Goal: Task Accomplishment & Management: Manage account settings

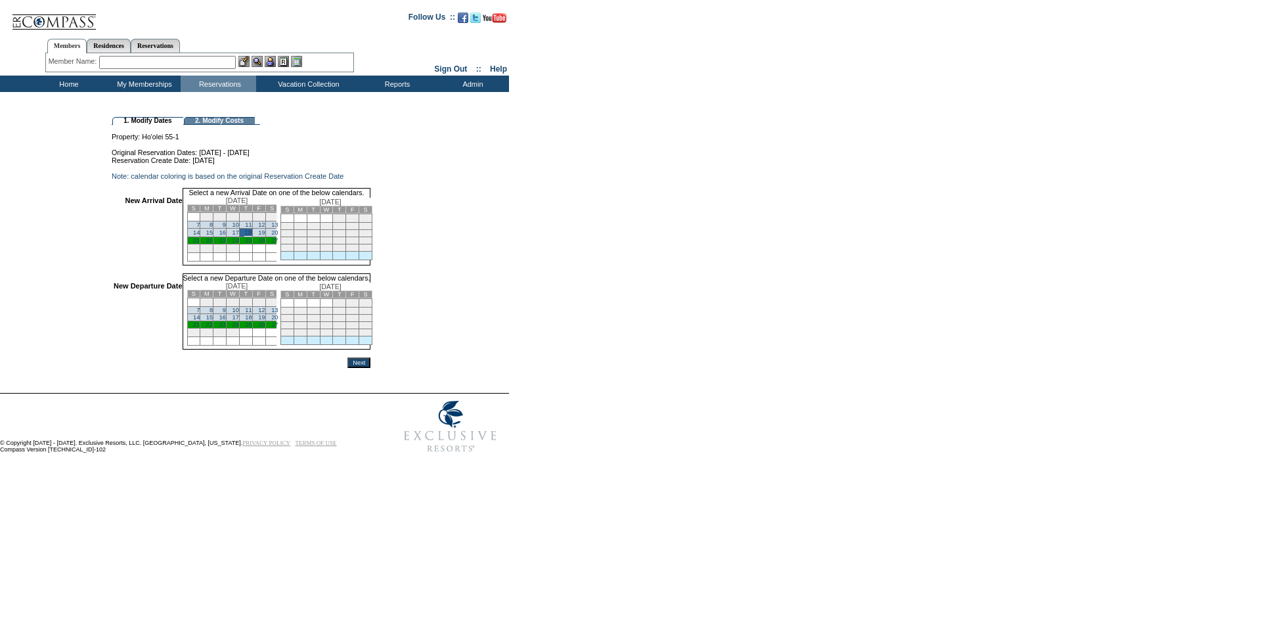
click at [278, 328] on link "27" at bounding box center [274, 324] width 7 height 7
click at [370, 369] on input "Next" at bounding box center [358, 364] width 23 height 11
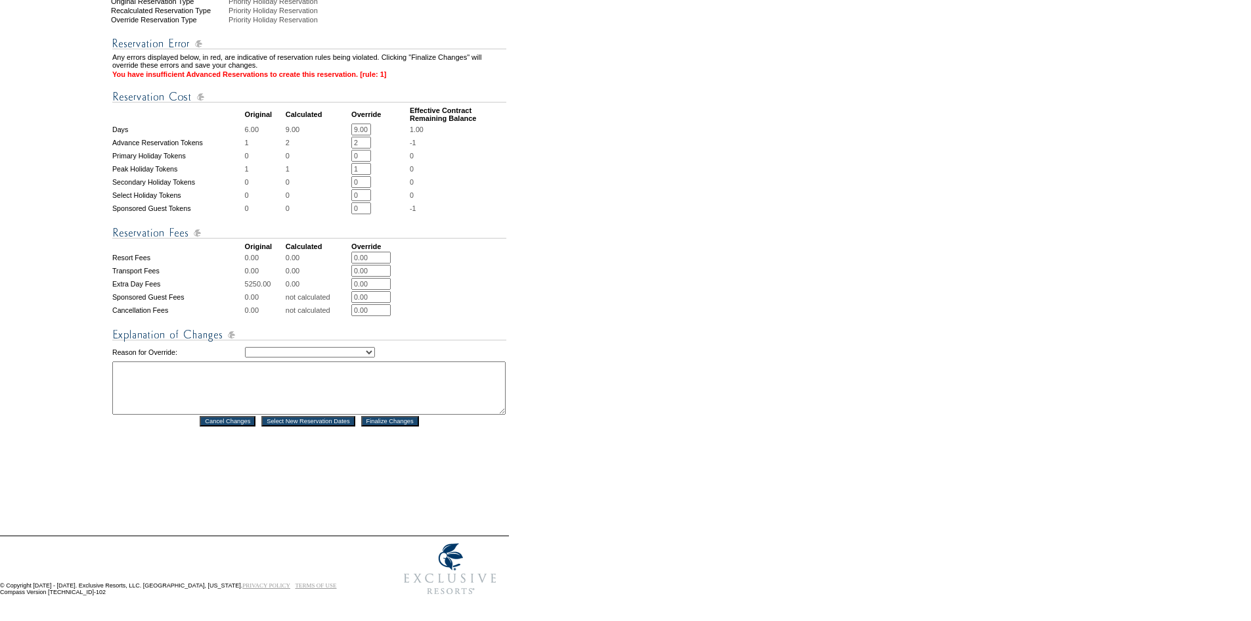
scroll to position [444, 0]
click at [328, 347] on select "Creating Continuous Stay Days Rebooked After Cancellation Editing Occupant Expe…" at bounding box center [310, 352] width 130 height 11
select select "1044"
click at [245, 347] on select "Creating Continuous Stay Days Rebooked After Cancellation Editing Occupant Expe…" at bounding box center [310, 352] width 130 height 11
click at [330, 377] on textarea at bounding box center [308, 387] width 393 height 53
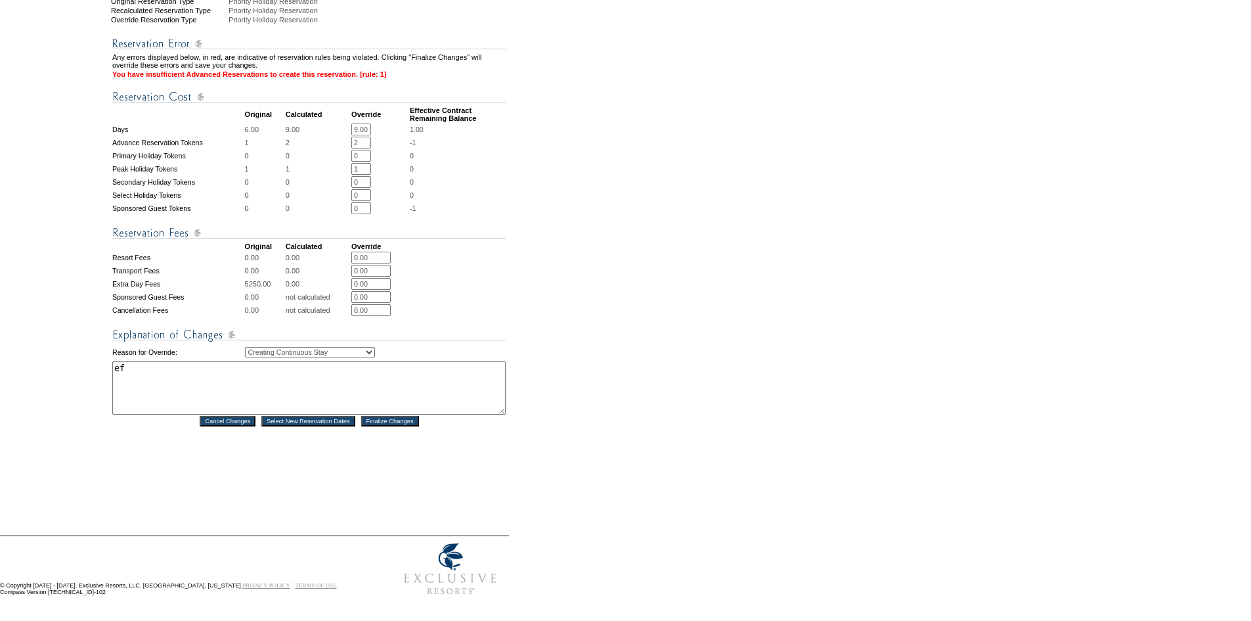
type textarea "ef"
click at [392, 416] on input "Finalize Changes" at bounding box center [390, 421] width 58 height 11
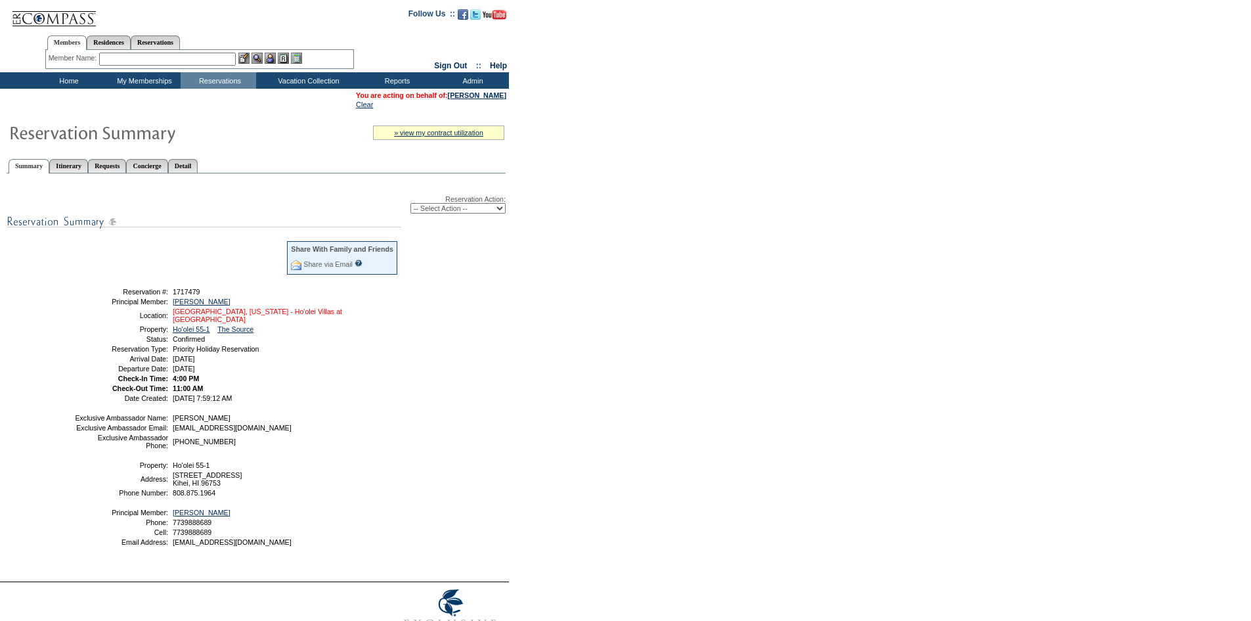
click at [248, 318] on link "[GEOGRAPHIC_DATA], [US_STATE] - Ho'olei Villas at [GEOGRAPHIC_DATA]" at bounding box center [257, 315] width 169 height 16
